Goal: Information Seeking & Learning: Learn about a topic

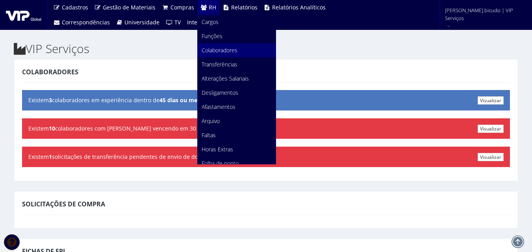
click at [226, 46] on span "Colaboradores" at bounding box center [219, 49] width 36 height 7
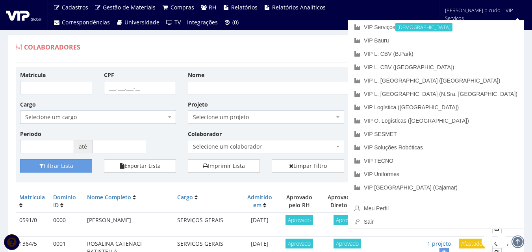
click at [235, 141] on span "Selecione um colaborador" at bounding box center [266, 146] width 156 height 13
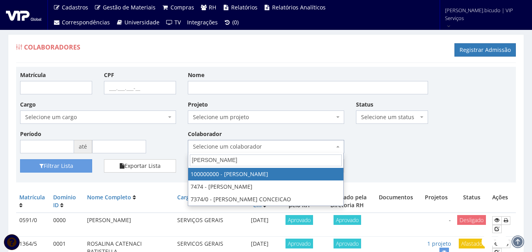
type input "bruno al"
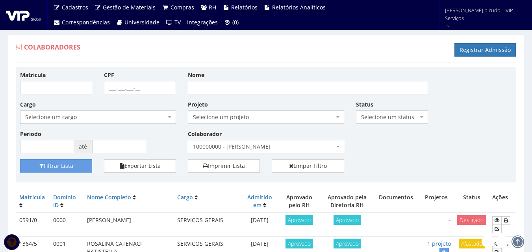
select select "3420"
click at [68, 166] on button "Filtrar Lista" at bounding box center [56, 165] width 72 height 13
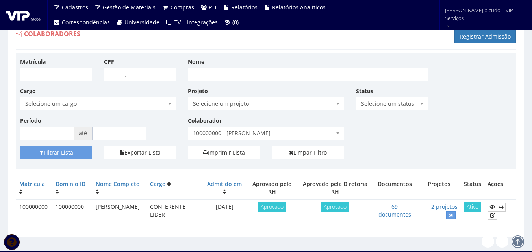
scroll to position [25, 0]
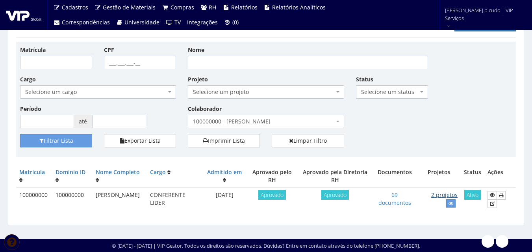
click at [454, 196] on link "2 projetos" at bounding box center [444, 194] width 26 height 7
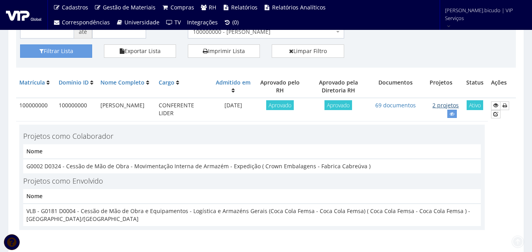
scroll to position [143, 0]
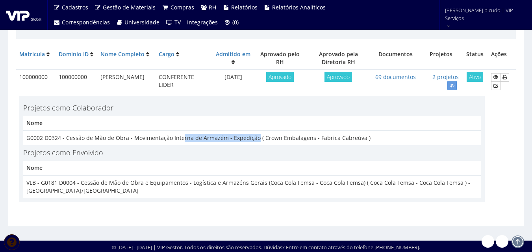
drag, startPoint x: 254, startPoint y: 139, endPoint x: 179, endPoint y: 133, distance: 74.6
click at [179, 133] on td "G0002 D0324 - Cessão de Mão de Obra - Movimentação Interna de Armazém - Expediç…" at bounding box center [251, 138] width 457 height 15
drag, startPoint x: 97, startPoint y: 154, endPoint x: 41, endPoint y: 152, distance: 55.5
click at [41, 152] on h4 "Projetos como Envolvido" at bounding box center [251, 153] width 457 height 8
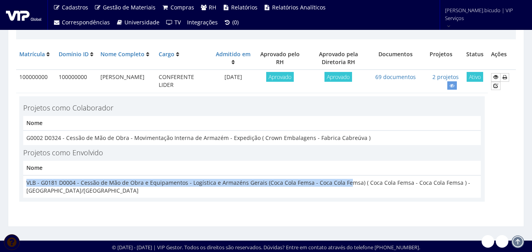
drag, startPoint x: 343, startPoint y: 182, endPoint x: 232, endPoint y: 170, distance: 111.7
click at [232, 170] on table "Nome VLB - G0181 D0004 - Cessão de Mão de Obra e Equipamentos - Logística e Arm…" at bounding box center [251, 179] width 457 height 37
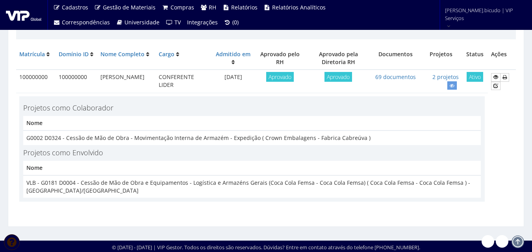
click at [224, 136] on td "G0002 D0324 - Cessão de Mão de Obra - Movimentação Interna de Armazém - Expediç…" at bounding box center [251, 138] width 457 height 15
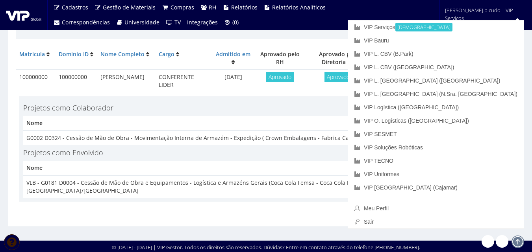
click at [409, 107] on h4 "Projetos como Colaborador" at bounding box center [251, 108] width 457 height 8
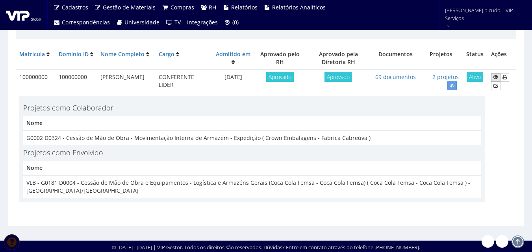
click at [493, 76] on icon at bounding box center [495, 77] width 5 height 6
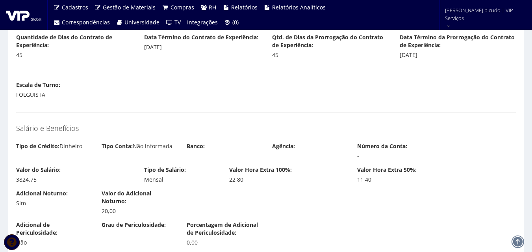
scroll to position [905, 0]
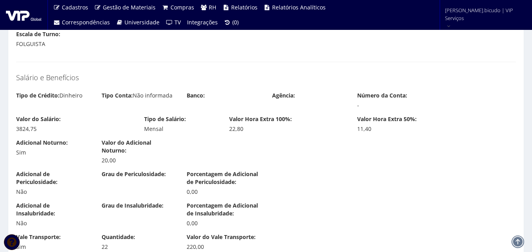
click at [225, 141] on div "Adicional Noturno: Sim Valor do Adicional Noturno: 20,00" at bounding box center [265, 154] width 511 height 31
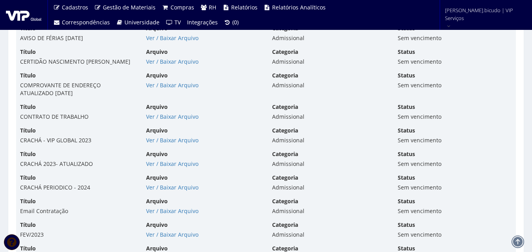
scroll to position [2007, 0]
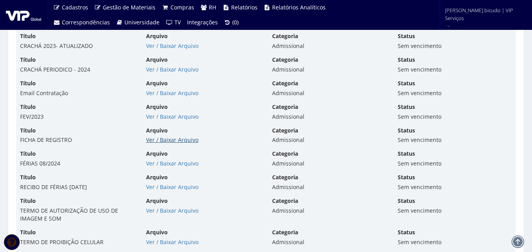
click at [169, 136] on link "Ver / Baixar Arquivo" at bounding box center [172, 139] width 52 height 7
